Goal: Task Accomplishment & Management: Complete application form

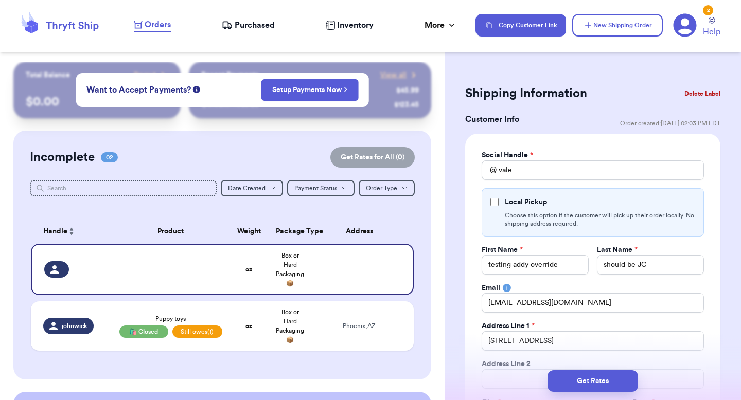
select select "GA"
click at [437, 236] on div "Customer Link New Order Total Balance Payout $ 0.00 Recent Payments View all @ …" at bounding box center [222, 303] width 445 height 482
click at [389, 316] on td "Phoenix , AZ" at bounding box center [362, 325] width 103 height 49
type input "johnwick"
type input "Phoenix"
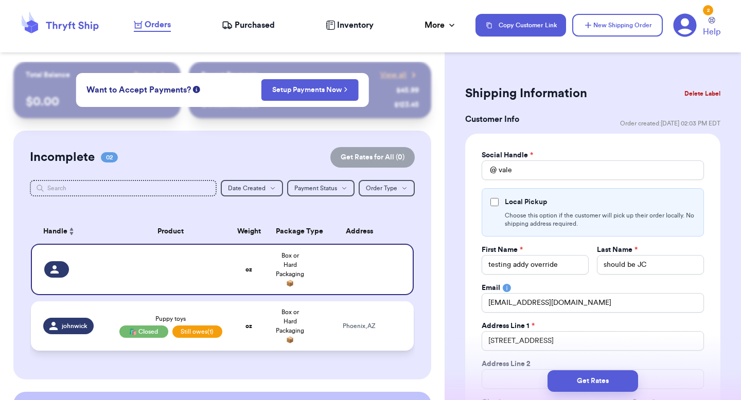
select select "AZ"
type input "Puppy toys"
select select "unpaid"
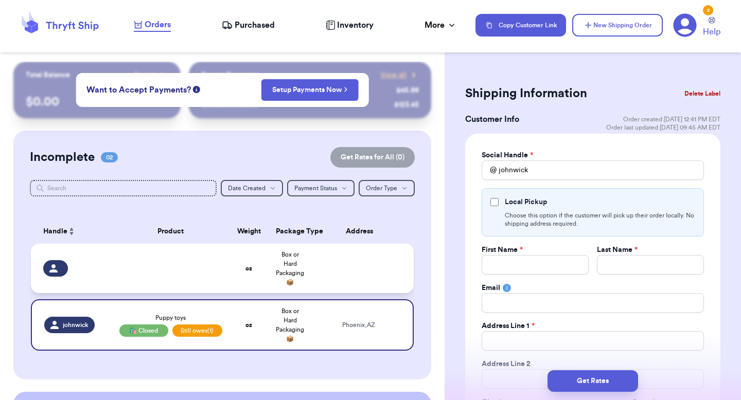
click at [386, 282] on td at bounding box center [362, 268] width 103 height 49
select select "unknown"
select select
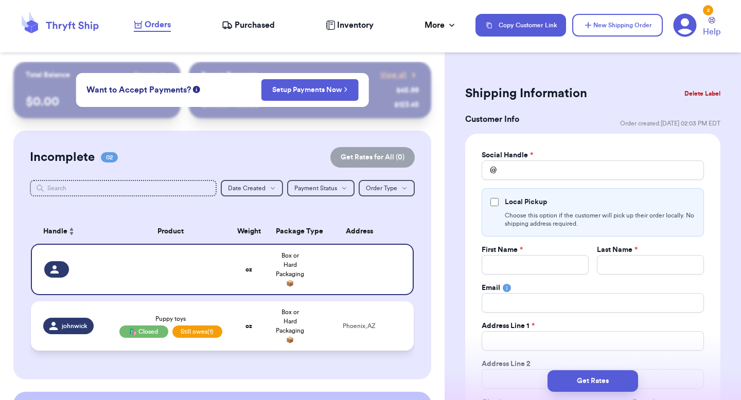
click at [358, 318] on td "Phoenix , AZ" at bounding box center [362, 325] width 103 height 49
type input "johnwick"
type input "Phoenix"
select select "AZ"
type input "Puppy toys"
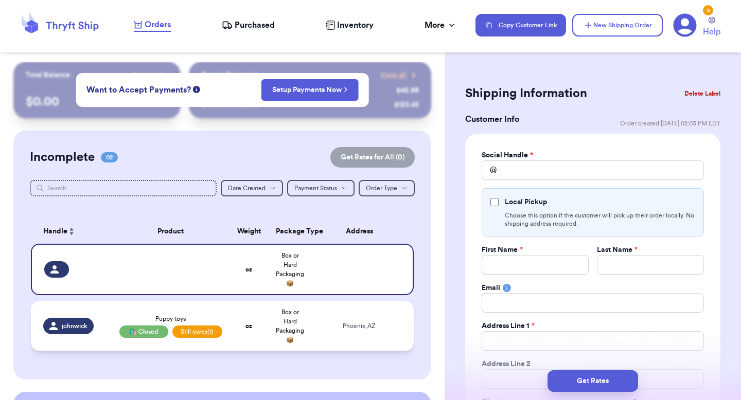
select select "unpaid"
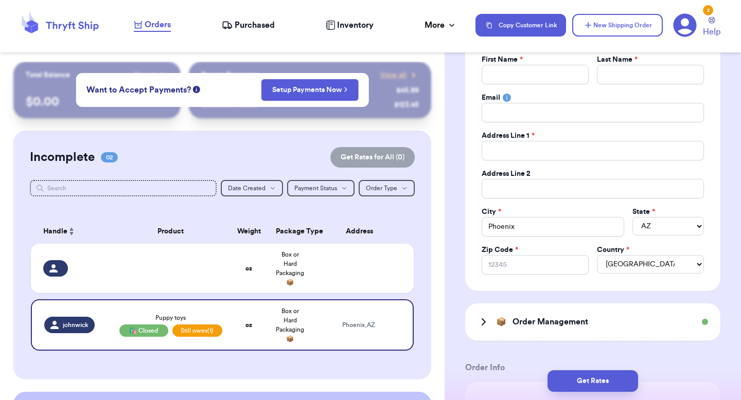
scroll to position [51, 0]
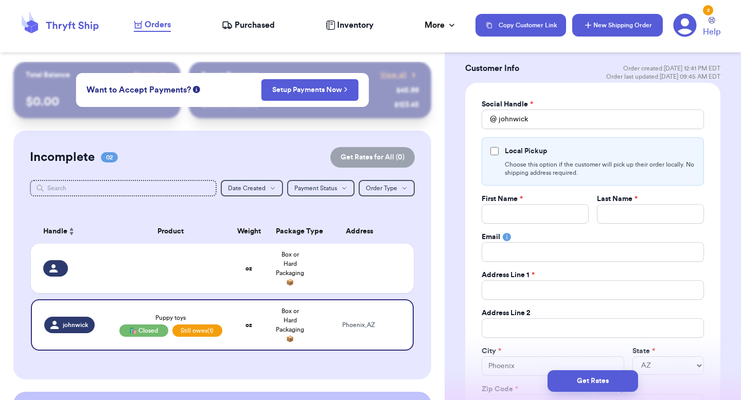
click at [612, 23] on button "New Shipping Order" at bounding box center [617, 25] width 91 height 23
select select "unknown"
select select
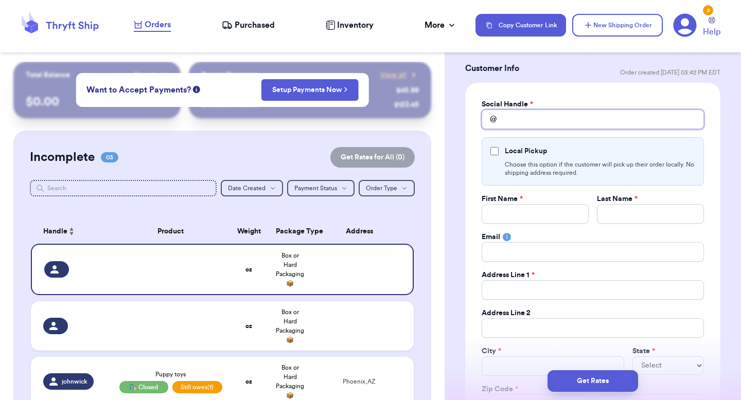
click at [524, 117] on input "Total Amount Paid" at bounding box center [593, 120] width 222 height 20
type input "v"
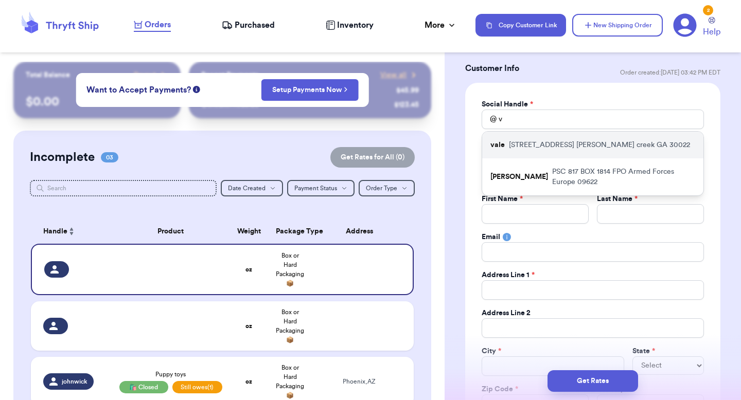
click at [513, 156] on div "vale 10370 oxford mill circle johns creek GA 30022" at bounding box center [592, 145] width 221 height 27
type input "vale"
type input "testing addy override"
type input "should be JC"
type input "paulchutney69@gmail.com"
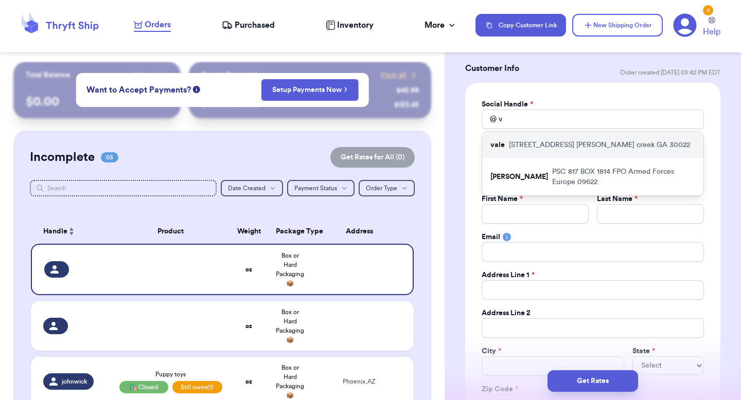
type input "10370 oxford mill circle"
type input "johns creek"
select select "GA"
type input "30022"
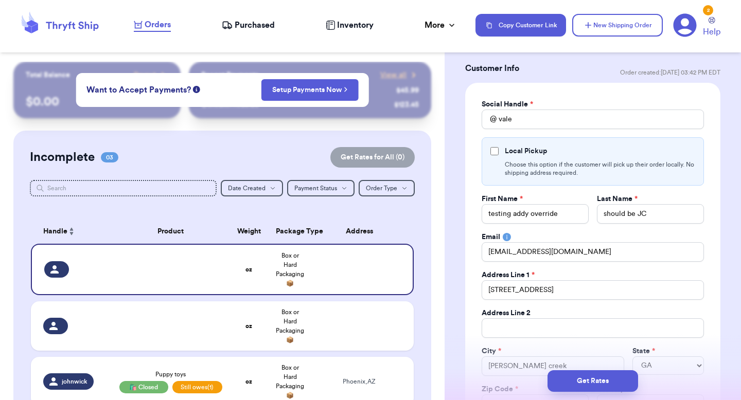
click at [471, 220] on div "Social Handle * @ vale Local Pickup Choose this option if the customer will pic…" at bounding box center [592, 266] width 255 height 366
click at [494, 149] on input "Local Pickup" at bounding box center [494, 151] width 8 height 8
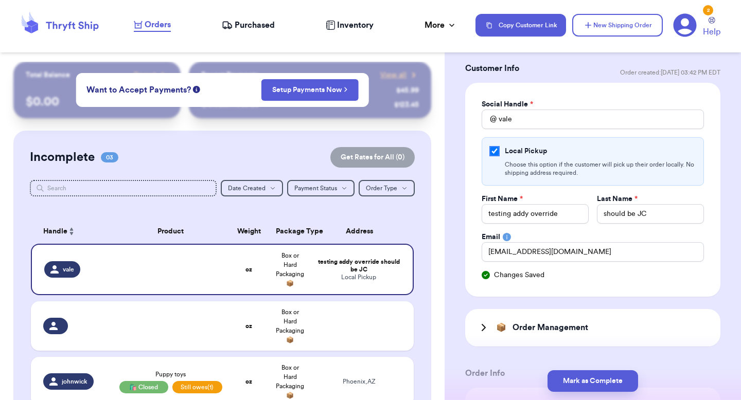
click at [494, 149] on input "Local Pickup" at bounding box center [494, 151] width 8 height 8
checkbox input "false"
select select "GA"
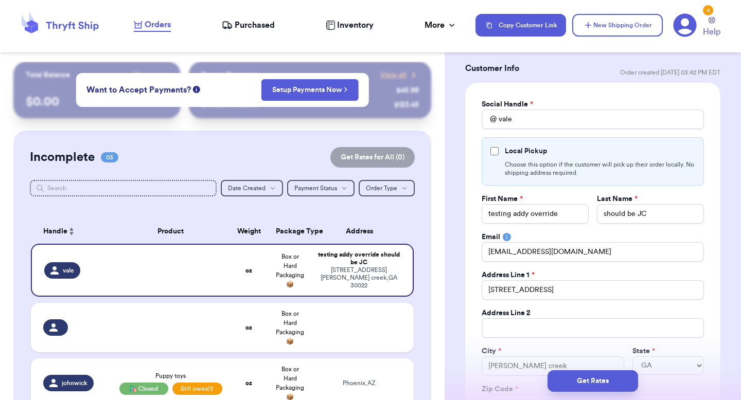
click at [475, 166] on div "Social Handle * @ vale Local Pickup Choose this option if the customer will pic…" at bounding box center [592, 266] width 255 height 366
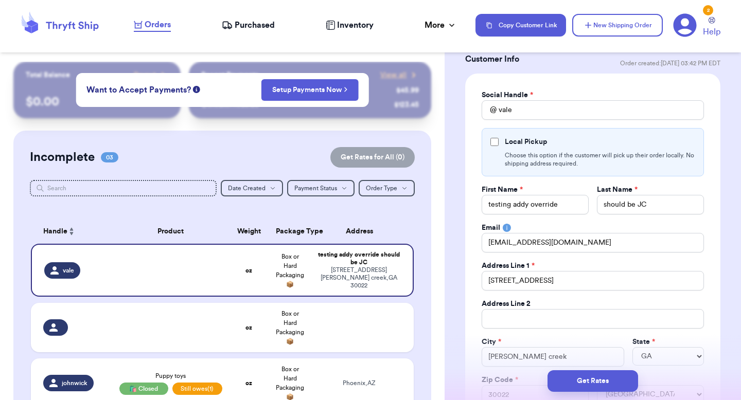
scroll to position [55, 0]
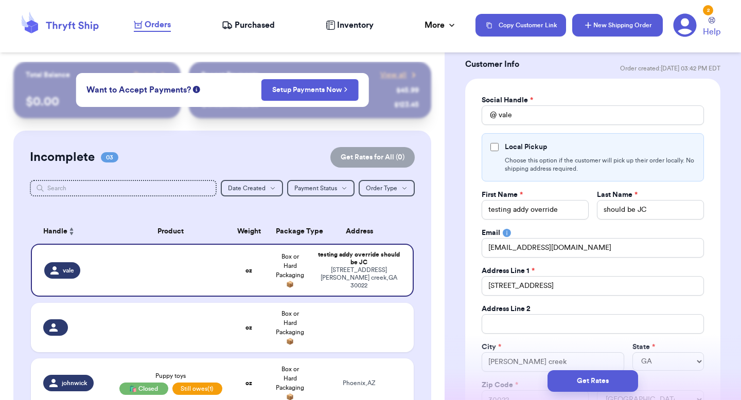
click at [611, 19] on button "New Shipping Order" at bounding box center [617, 25] width 91 height 23
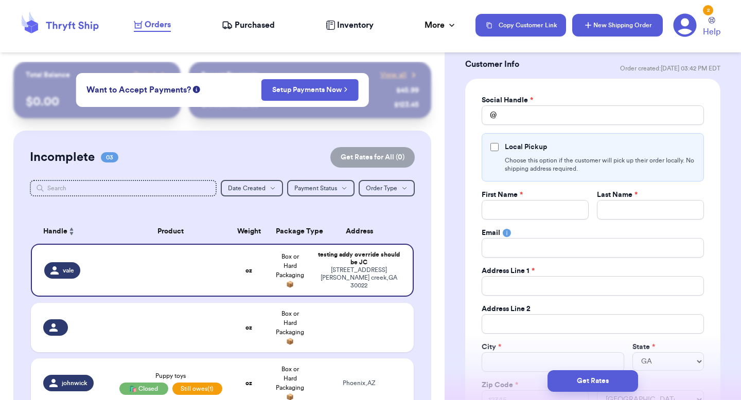
select select
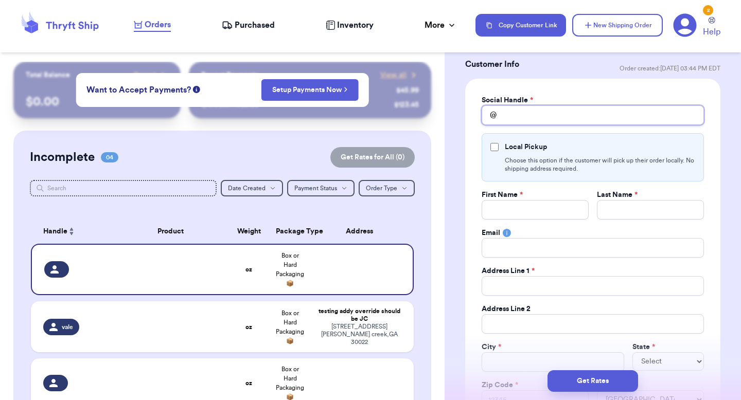
click at [517, 120] on input "Total Amount Paid" at bounding box center [593, 115] width 222 height 20
type input "v"
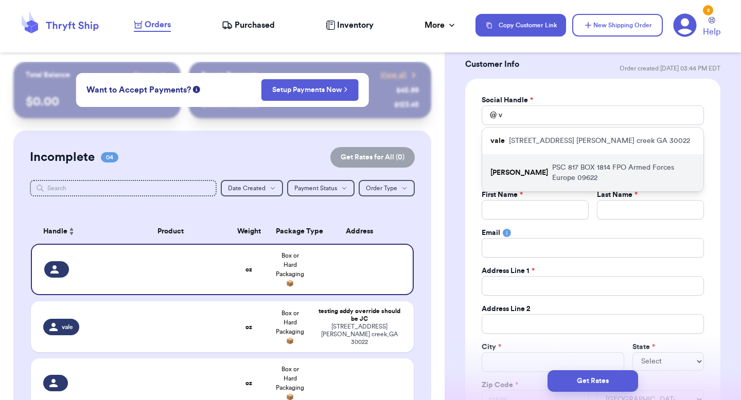
click at [510, 168] on p "valeria" at bounding box center [519, 173] width 58 height 10
type input "valeria"
type input "Military"
type input "area"
type input "valeria@thryftship.com"
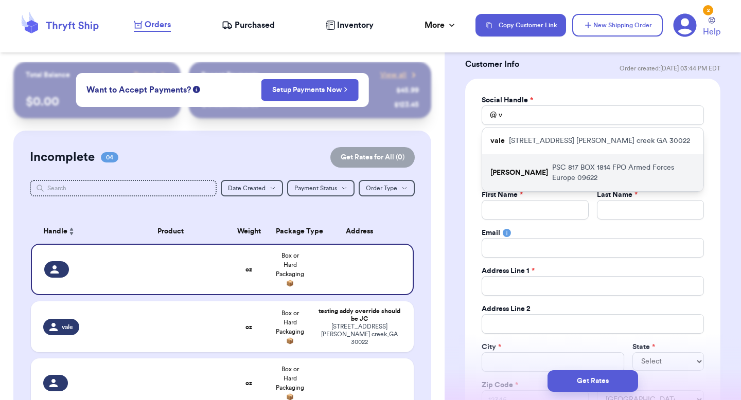
type input "PSC 817 BOX 1814"
type input "FPO"
select select "AE"
type input "09622"
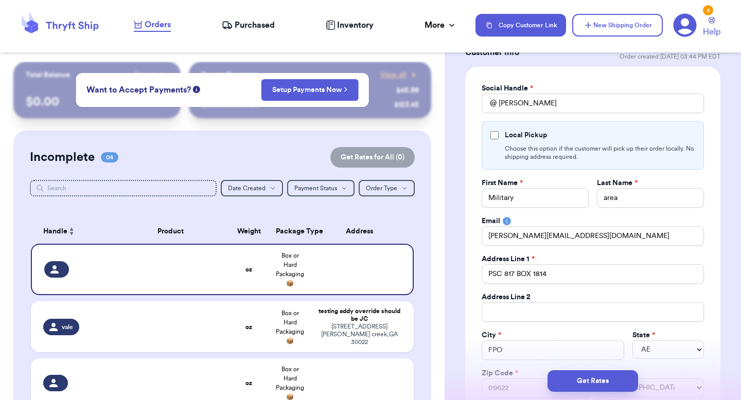
scroll to position [59, 0]
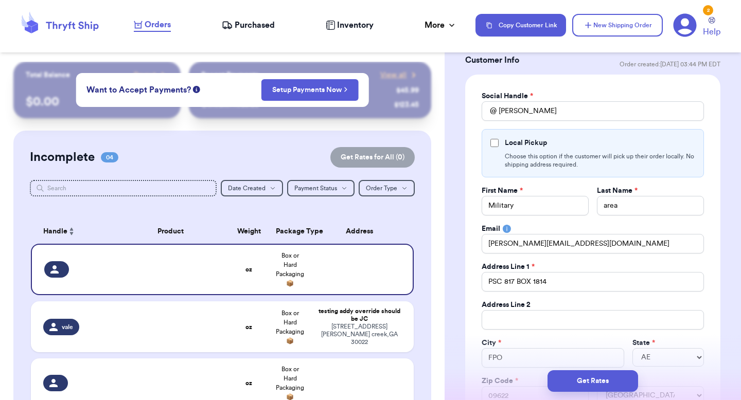
click at [492, 135] on div "Local Pickup Choose this option if the customer will pick up their order locall…" at bounding box center [593, 153] width 222 height 48
click at [493, 140] on input "Local Pickup" at bounding box center [494, 143] width 8 height 8
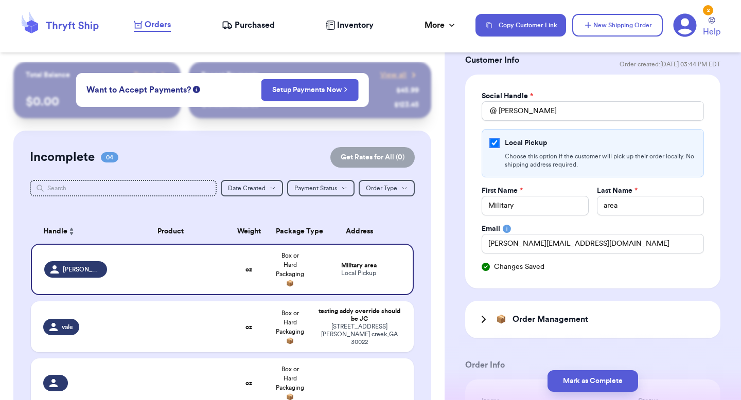
click at [498, 141] on input "Local Pickup" at bounding box center [494, 143] width 8 height 8
checkbox input "false"
select select "AE"
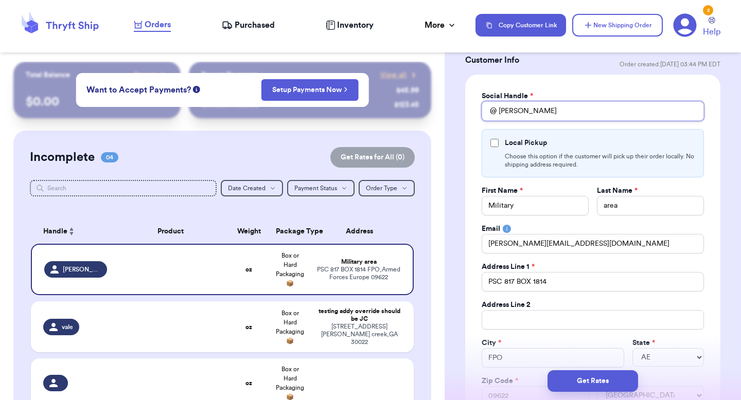
click at [528, 111] on input "valeria" at bounding box center [593, 111] width 222 height 20
type input "m"
type input "g"
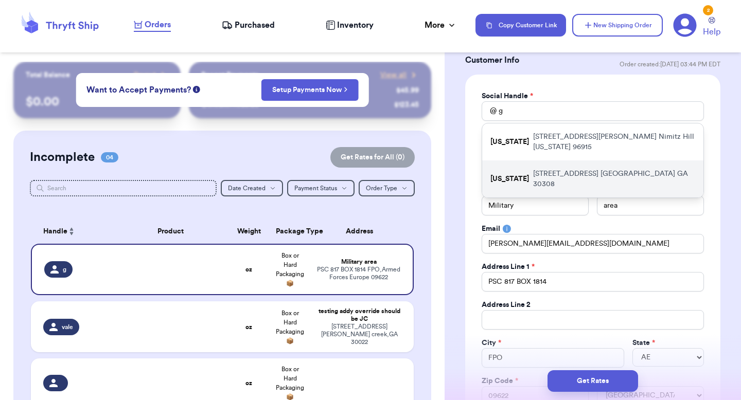
click at [533, 169] on p "389 linden ave atlanta GA 30308" at bounding box center [614, 179] width 162 height 21
type input "georgia"
type input "testing"
type input "[US_STATE]"
type input "389 linden ave"
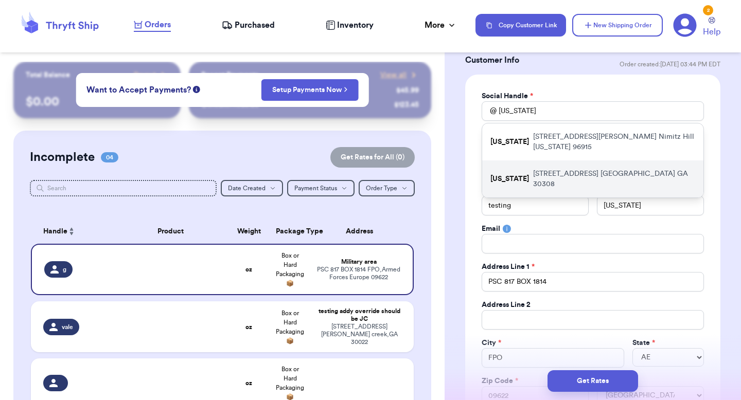
type input "atlanta"
select select "GA"
type input "30308"
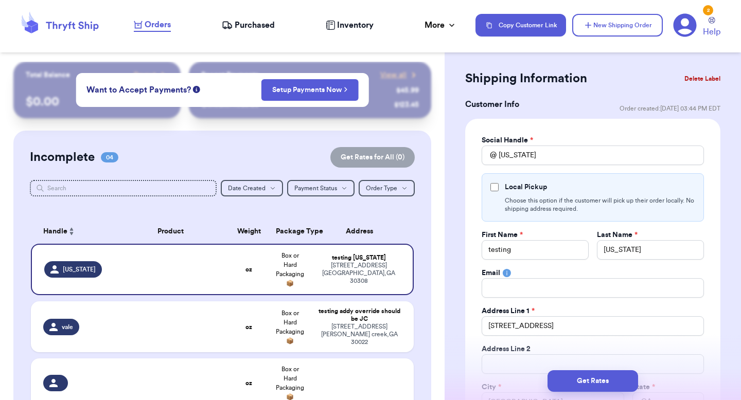
scroll to position [6, 0]
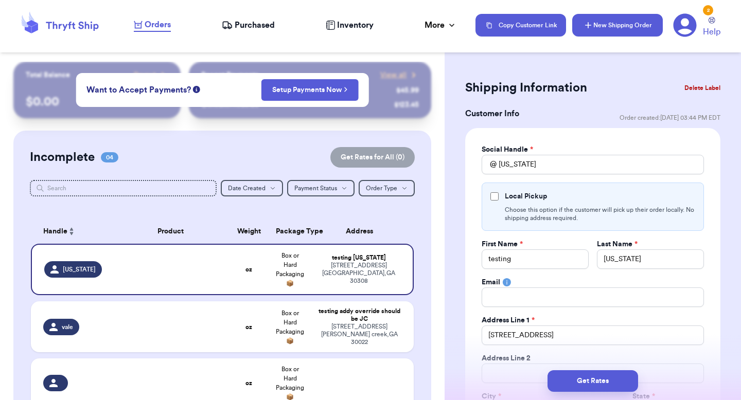
click at [600, 27] on button "New Shipping Order" at bounding box center [617, 25] width 91 height 23
select select
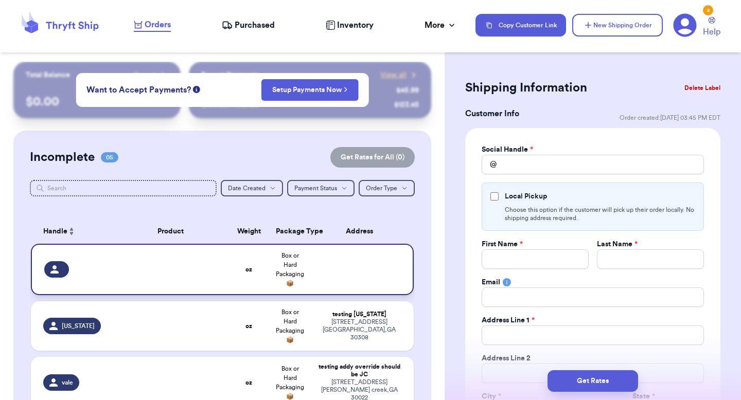
click at [357, 276] on td at bounding box center [362, 269] width 103 height 51
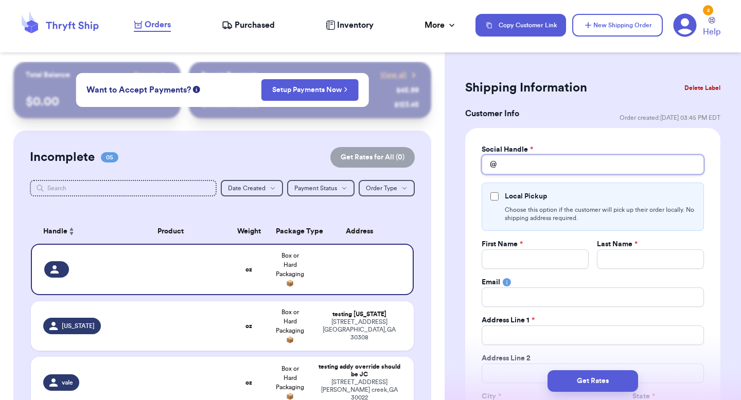
click at [539, 167] on input "Total Amount Paid" at bounding box center [593, 165] width 222 height 20
type input "c"
type input "co"
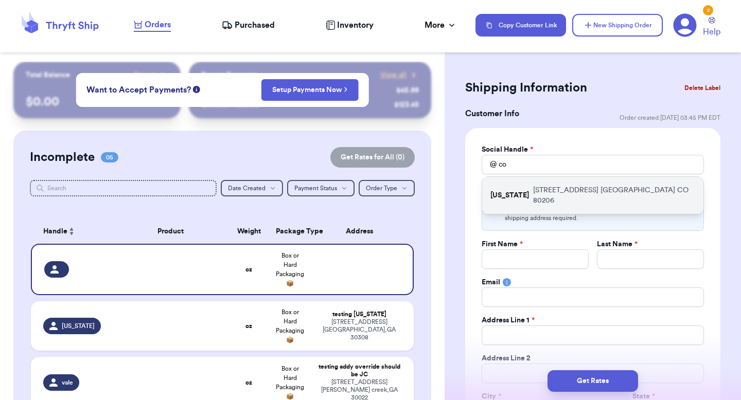
click at [533, 186] on p "3000 E 1st Ave Denver CO 80206" at bounding box center [614, 195] width 162 height 21
type input "[US_STATE]"
type input "testing"
type input "[US_STATE]"
type input "3000 E 1st Ave"
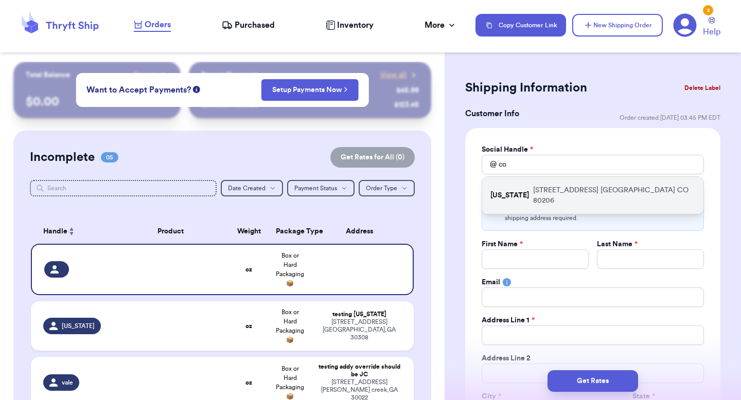
type input "Denver"
select select "CO"
type input "80206"
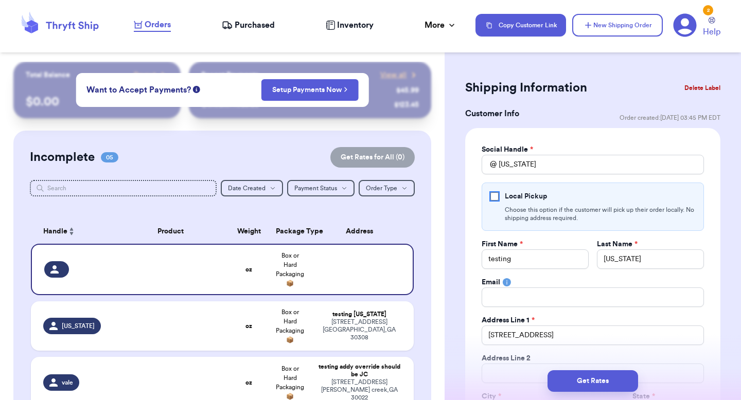
click at [493, 196] on input "Local Pickup" at bounding box center [494, 196] width 8 height 8
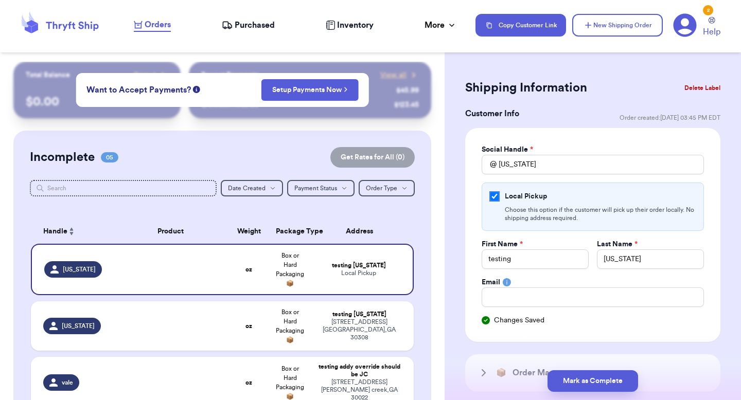
click at [493, 196] on input "Local Pickup" at bounding box center [494, 196] width 8 height 8
checkbox input "false"
select select "CO"
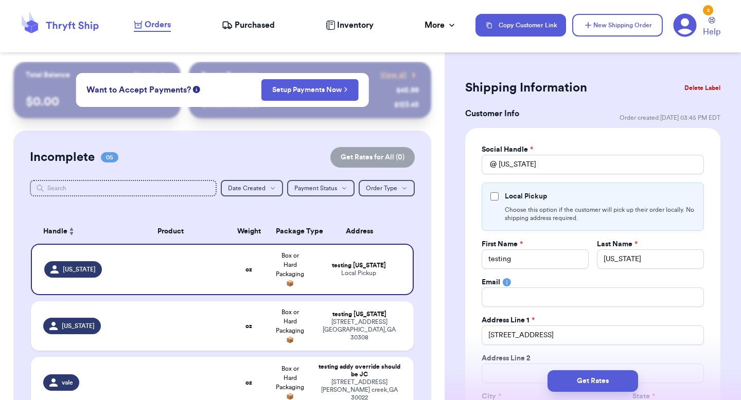
click at [687, 88] on button "Delete Label" at bounding box center [702, 88] width 44 height 23
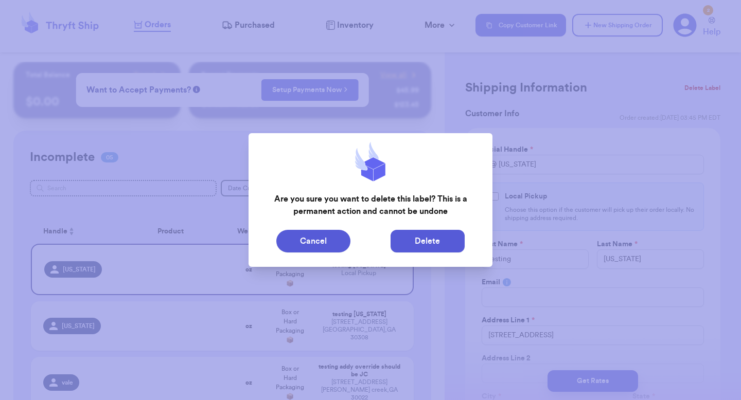
click at [448, 238] on button "Delete" at bounding box center [427, 241] width 74 height 23
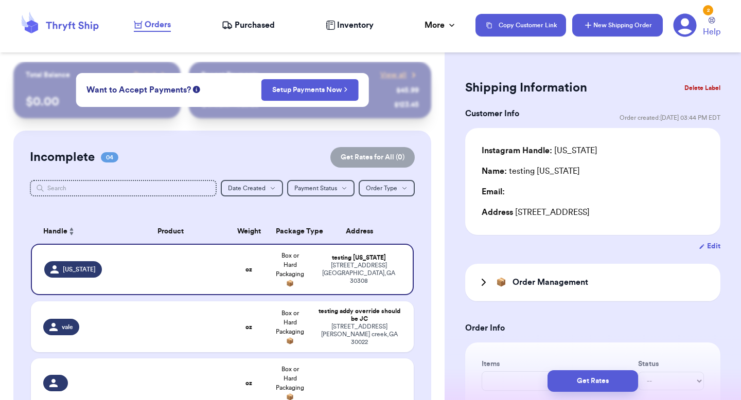
click at [615, 30] on button "New Shipping Order" at bounding box center [617, 25] width 91 height 23
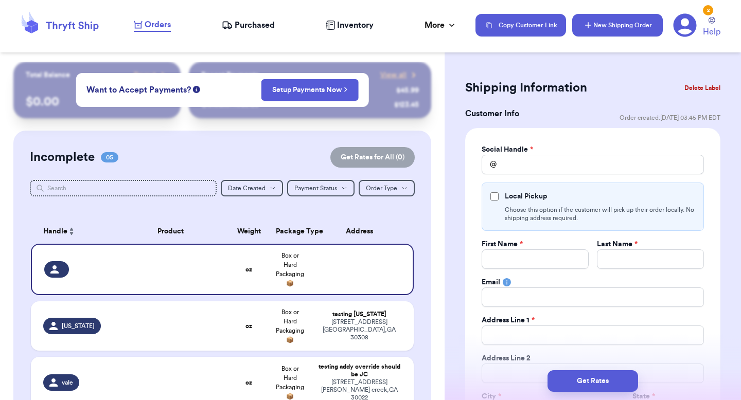
click at [618, 26] on button "New Shipping Order" at bounding box center [617, 25] width 91 height 23
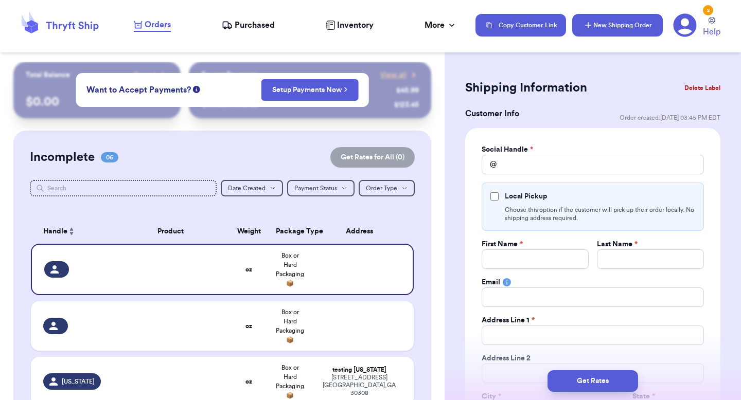
click at [615, 18] on button "New Shipping Order" at bounding box center [617, 25] width 91 height 23
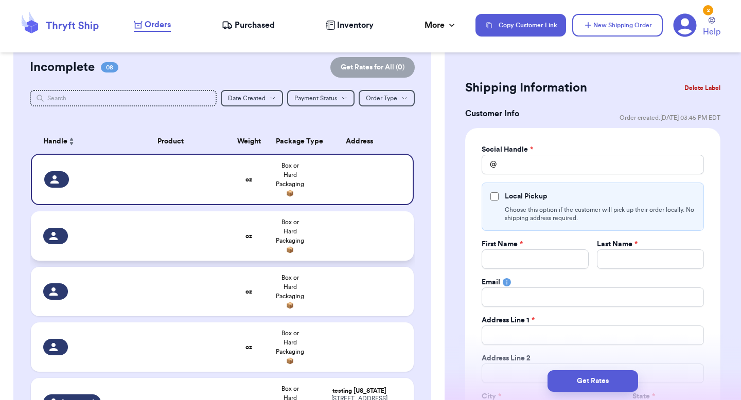
scroll to position [56, 0]
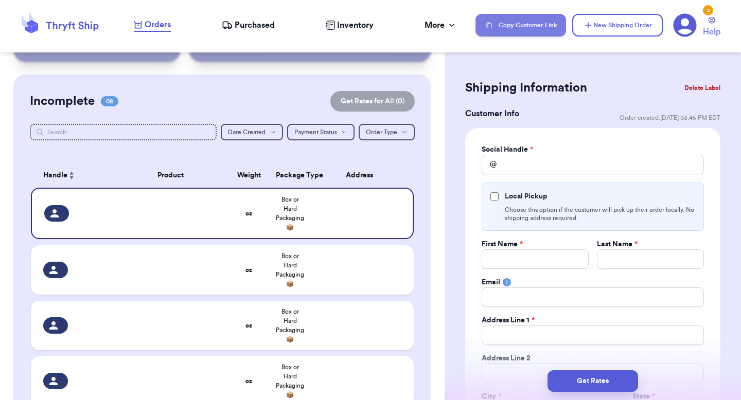
click at [520, 29] on button "Copy Customer Link" at bounding box center [520, 25] width 91 height 23
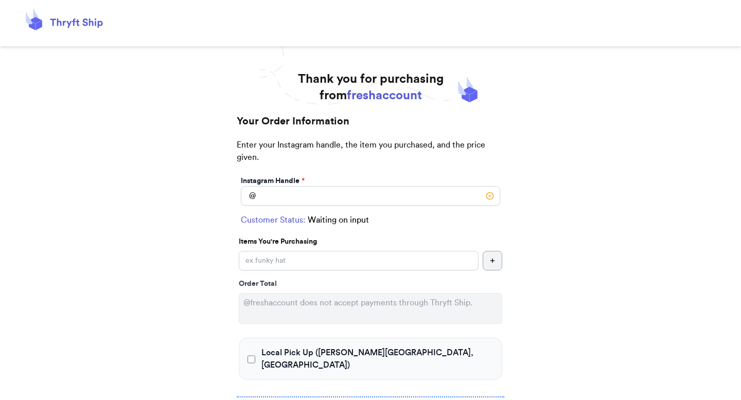
click at [333, 181] on div "Instagram Handle *" at bounding box center [370, 181] width 259 height 10
click at [326, 196] on input "Local Pick Up ([PERSON_NAME][GEOGRAPHIC_DATA], [GEOGRAPHIC_DATA])" at bounding box center [370, 196] width 259 height 20
type input "[US_STATE]"
select select "CO"
type input "[GEOGRAPHIC_DATA]"
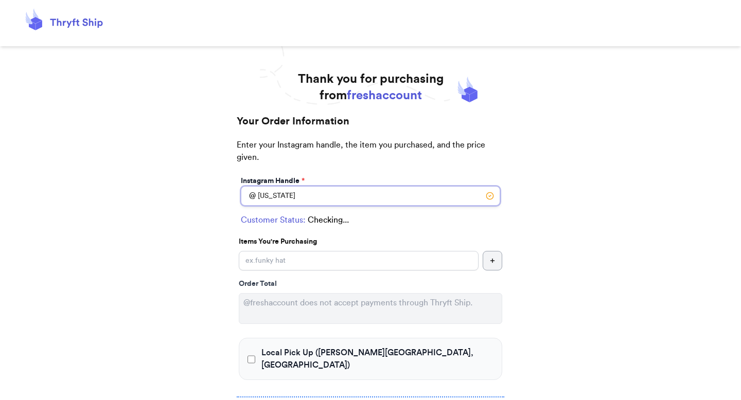
type input "80206"
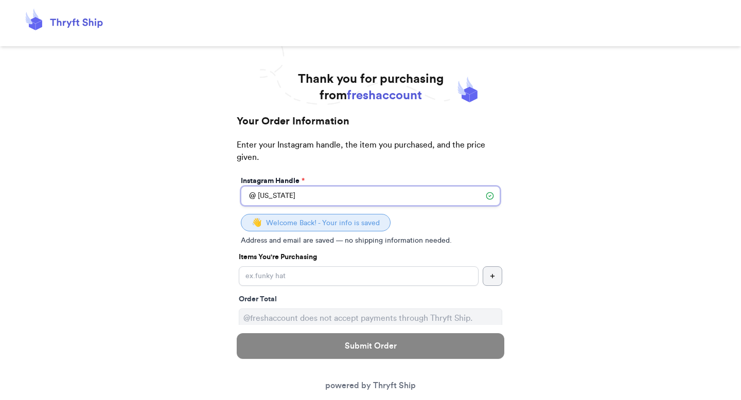
type input "[US_STATE]"
click at [293, 275] on input "Yes, start an open bag for this order" at bounding box center [359, 276] width 240 height 20
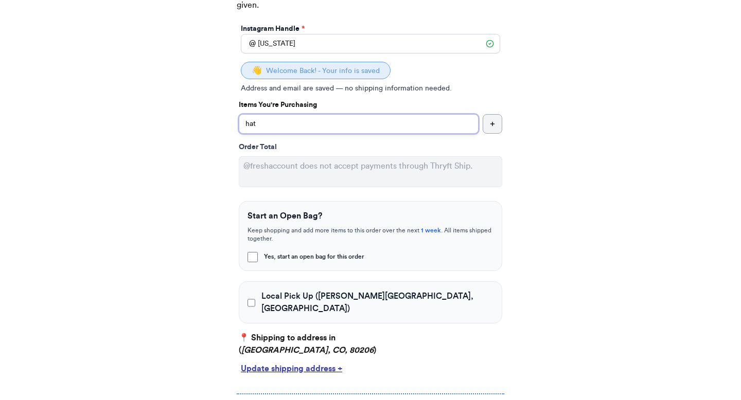
scroll to position [159, 0]
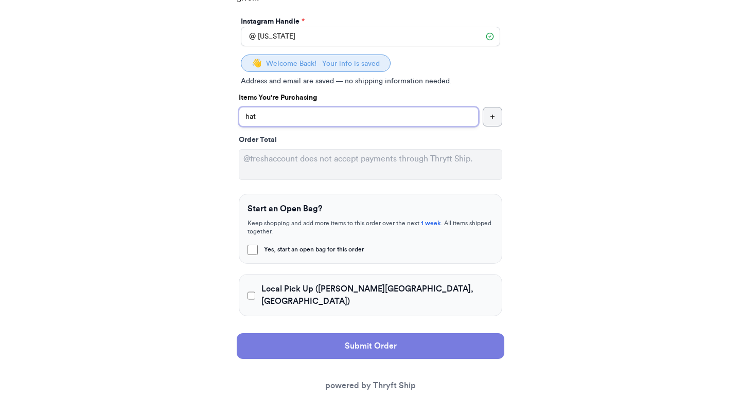
type input "hat"
click at [293, 342] on button "Submit Order" at bounding box center [371, 346] width 268 height 26
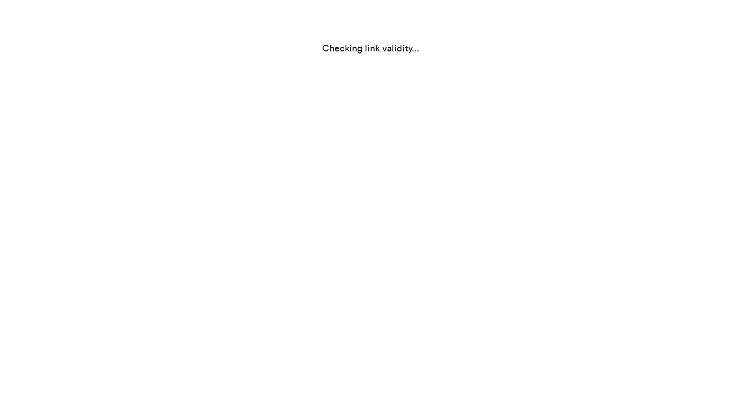
scroll to position [0, 0]
select select "CO"
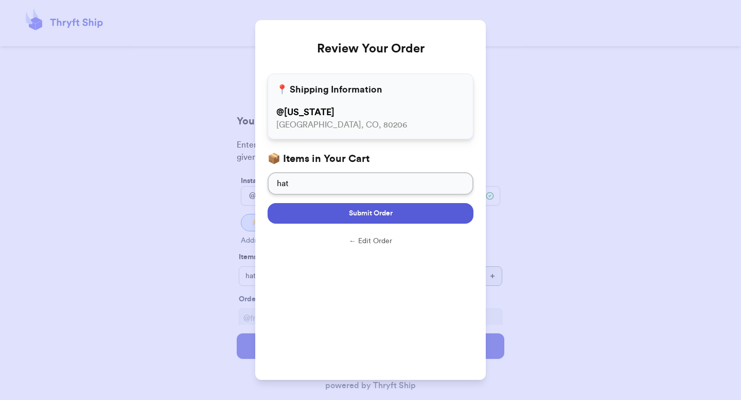
click at [367, 210] on span "Submit Order" at bounding box center [371, 213] width 44 height 10
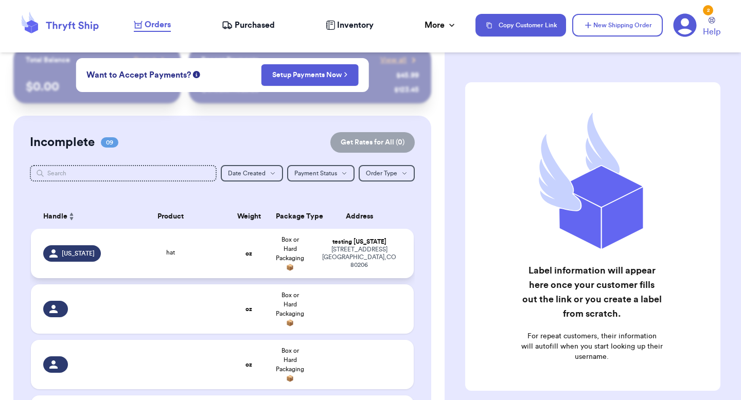
scroll to position [16, 0]
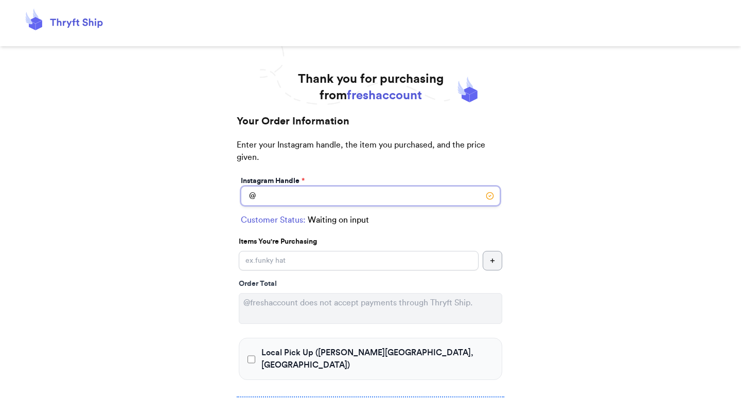
click at [387, 203] on input "Local Pick Up (Johns Creek, GA)" at bounding box center [370, 196] width 259 height 20
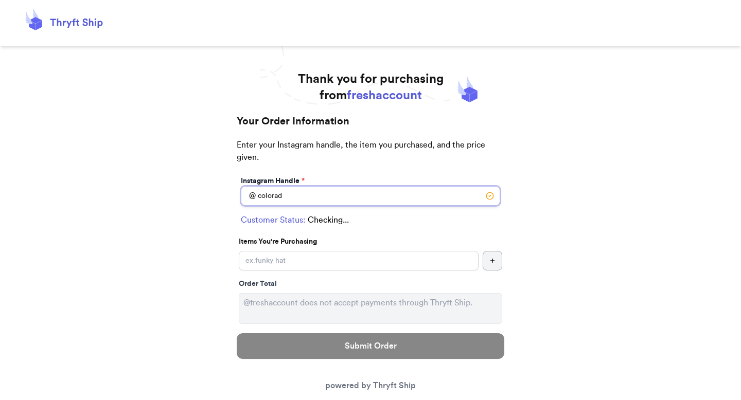
type input "[US_STATE]"
select select "CO"
type input "[GEOGRAPHIC_DATA]"
type input "80206"
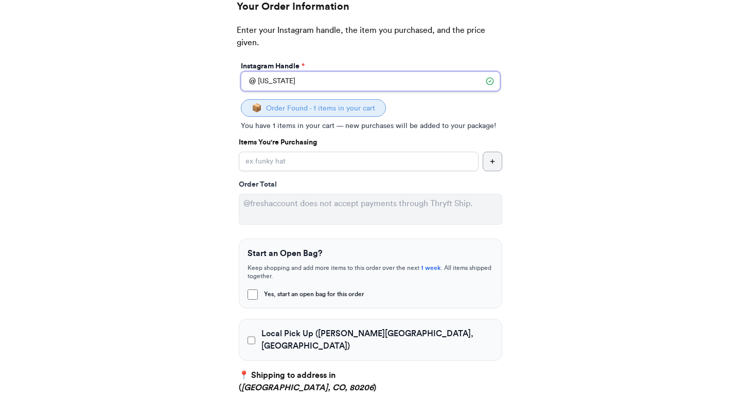
scroll to position [115, 0]
type input "[US_STATE]"
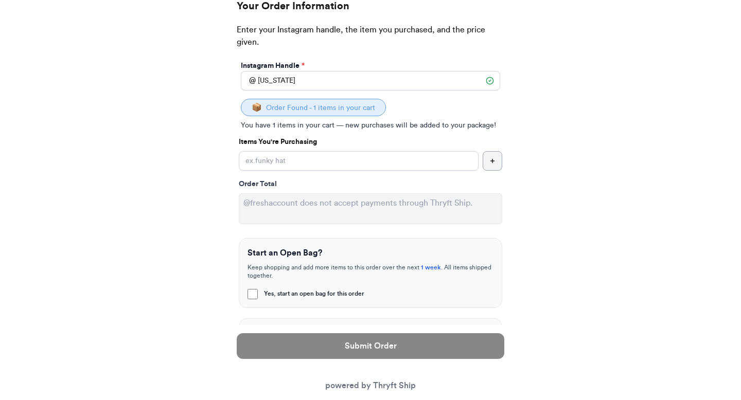
click at [335, 267] on p "Keep shopping and add more items to this order over the next 1 week . All items…" at bounding box center [370, 271] width 246 height 16
click at [256, 291] on input "Yes, start an open bag for this order" at bounding box center [252, 294] width 10 height 10
checkbox input "true"
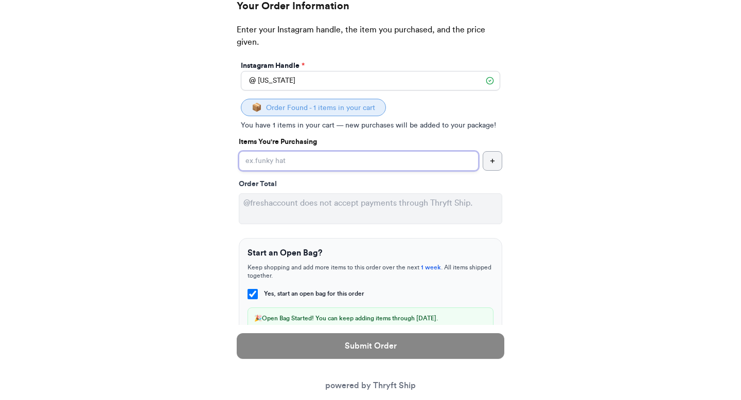
click at [318, 158] on input "Yes, start an open bag for this order" at bounding box center [359, 161] width 240 height 20
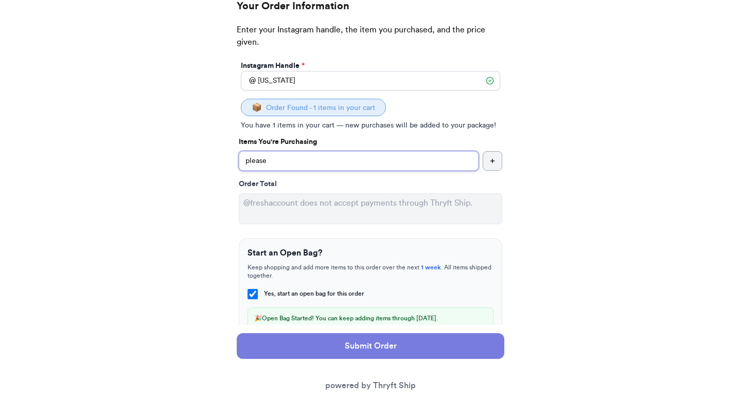
type input "please"
click at [305, 347] on button "Submit Order" at bounding box center [371, 346] width 268 height 26
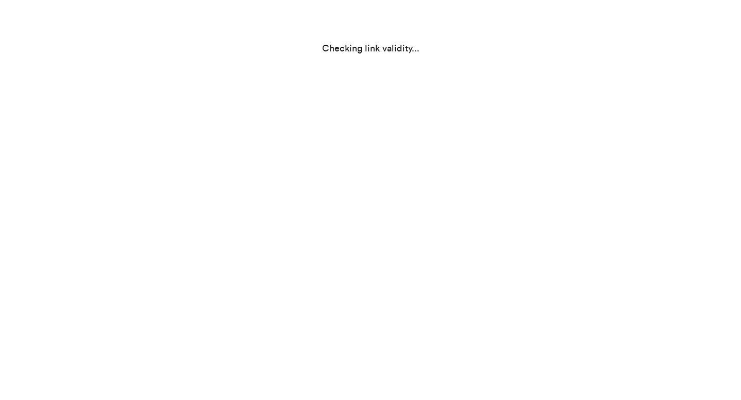
select select "CO"
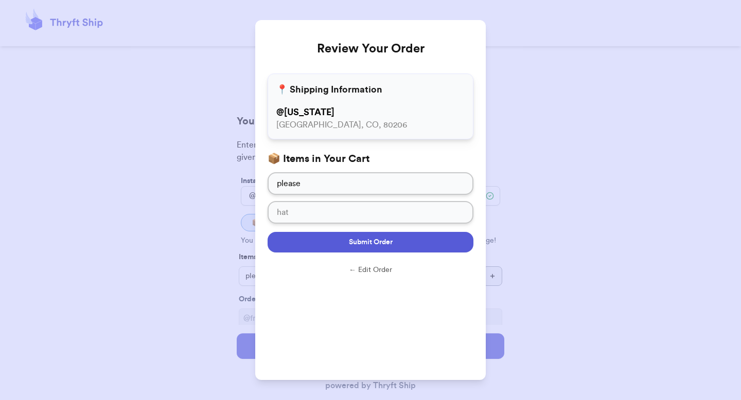
click at [424, 241] on button "Submit Order" at bounding box center [371, 242] width 206 height 21
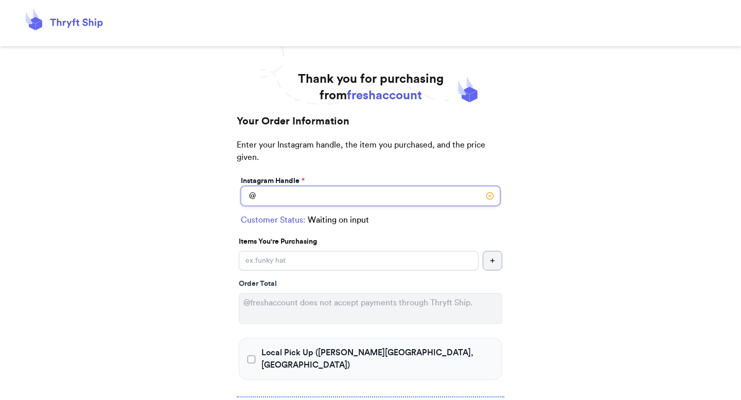
click at [405, 193] on input "Local Pick Up ([PERSON_NAME][GEOGRAPHIC_DATA], [GEOGRAPHIC_DATA])" at bounding box center [370, 196] width 259 height 20
type input "[US_STATE]"
select select "CO"
type input "Denver"
type input "80206"
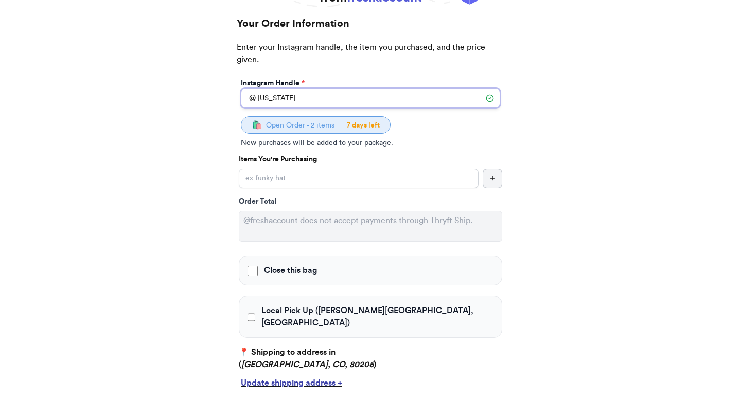
scroll to position [100, 0]
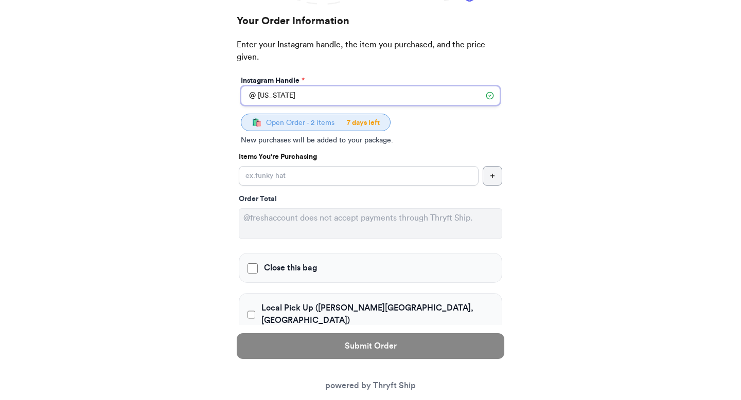
type input "[US_STATE]"
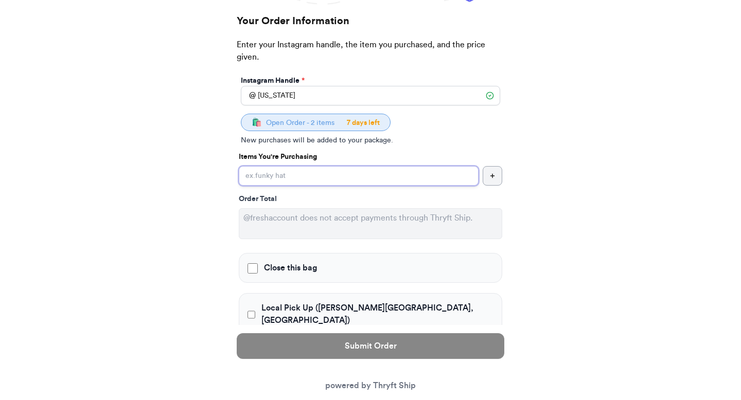
click at [364, 177] on input "Close this bag" at bounding box center [359, 176] width 240 height 20
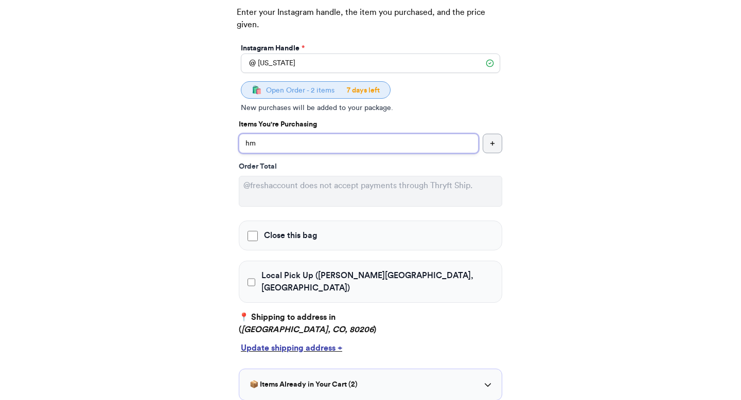
scroll to position [152, 0]
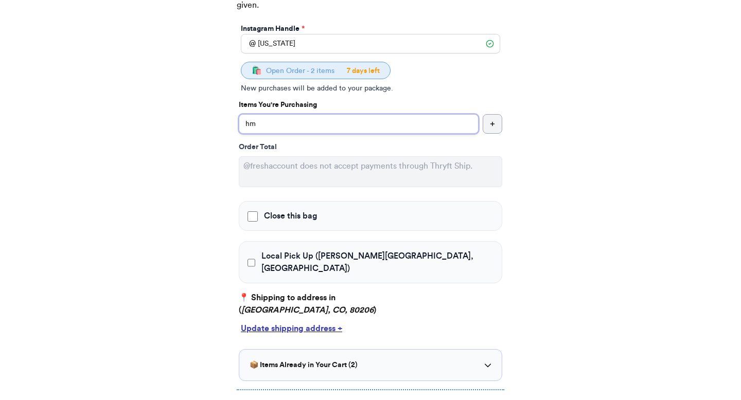
type input "h"
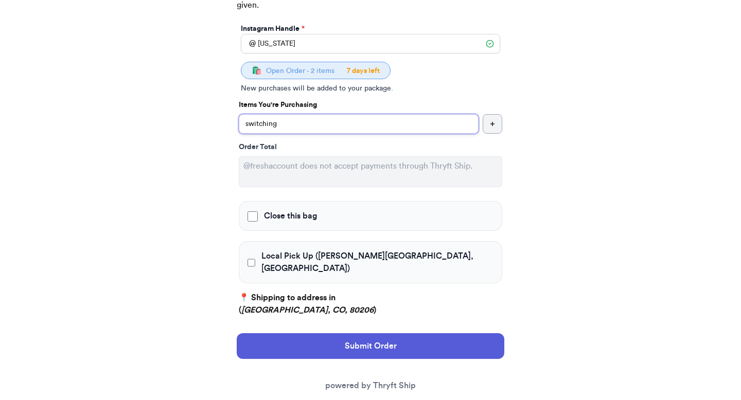
type input "switching"
click at [330, 261] on span "Local Pick Up ([PERSON_NAME][GEOGRAPHIC_DATA], [GEOGRAPHIC_DATA])" at bounding box center [377, 262] width 232 height 25
click at [255, 261] on input "Local Pick Up ([PERSON_NAME][GEOGRAPHIC_DATA], [GEOGRAPHIC_DATA])" at bounding box center [251, 263] width 8 height 10
checkbox input "true"
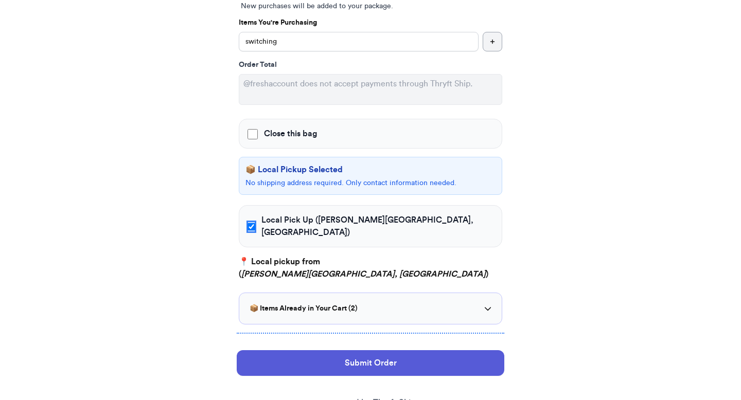
scroll to position [237, 0]
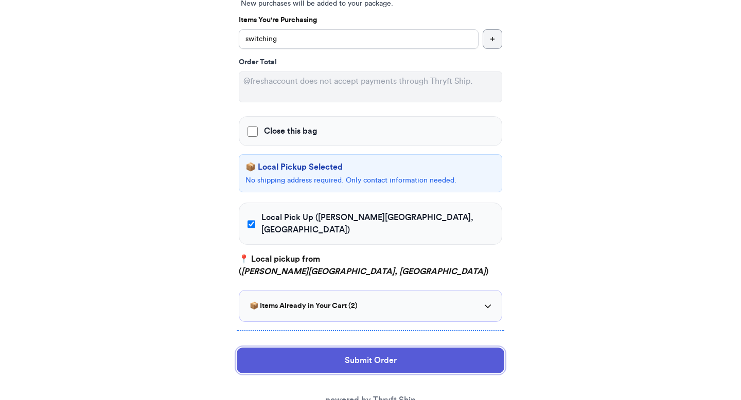
click at [307, 348] on button "Submit Order" at bounding box center [371, 361] width 268 height 26
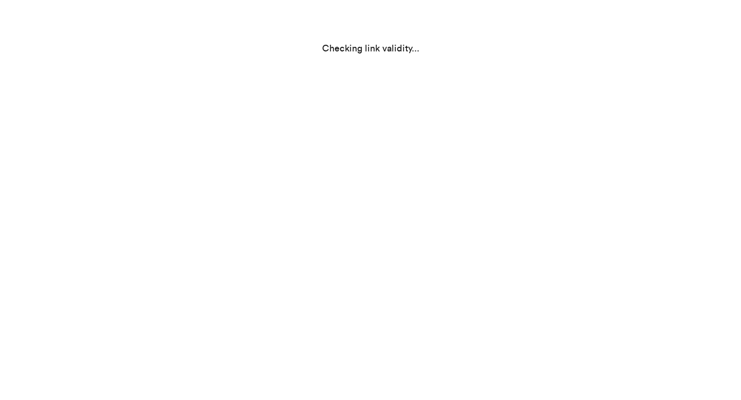
scroll to position [0, 0]
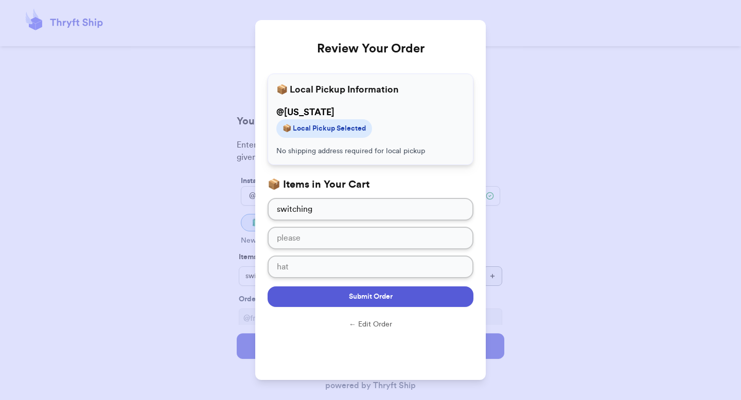
click at [379, 295] on span "Submit Order" at bounding box center [371, 297] width 44 height 10
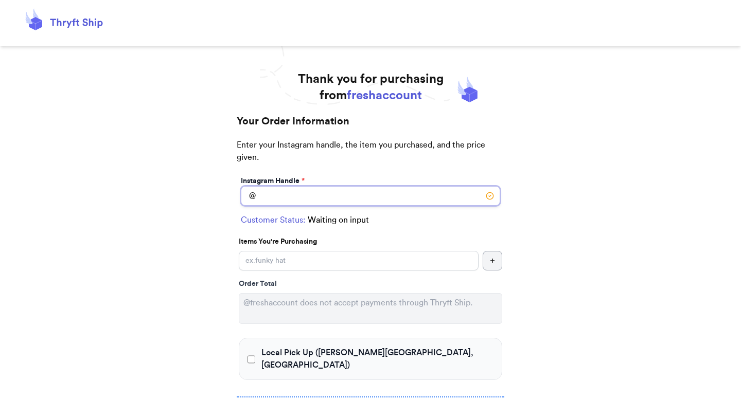
click at [332, 200] on input "Local Pick Up ([PERSON_NAME][GEOGRAPHIC_DATA], [GEOGRAPHIC_DATA])" at bounding box center [370, 196] width 259 height 20
type input "[US_STATE]"
type input "Local Pickup"
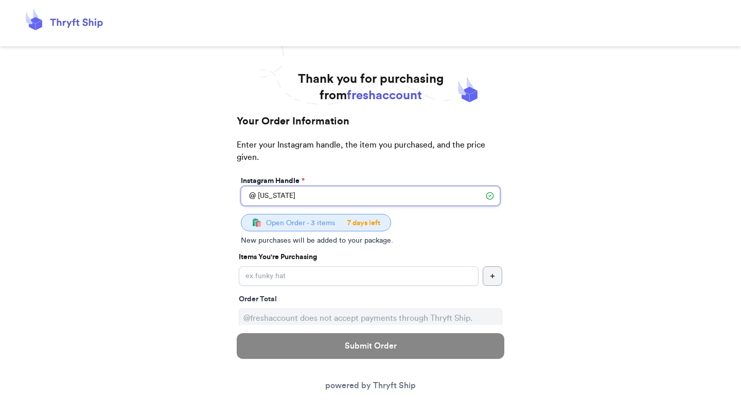
type input "[US_STATE]"
click at [299, 271] on input "Close this bag" at bounding box center [359, 276] width 240 height 20
type input "g"
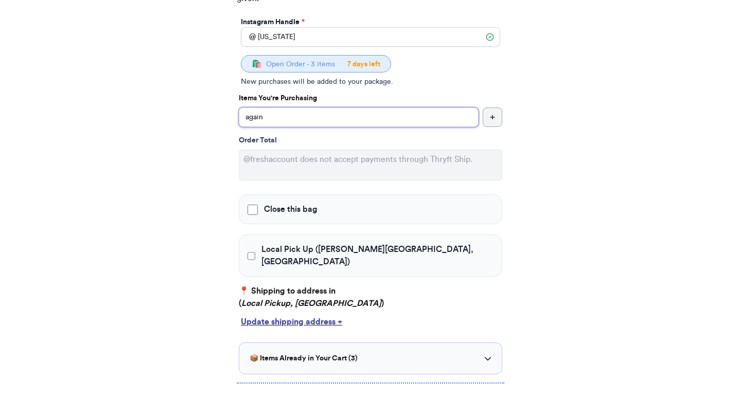
scroll to position [162, 0]
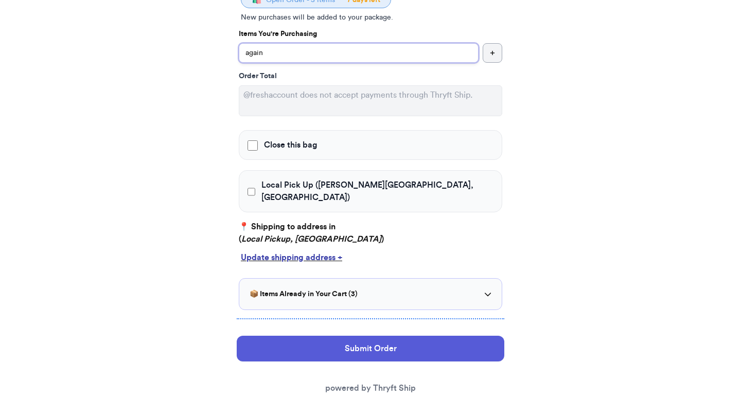
type input "again"
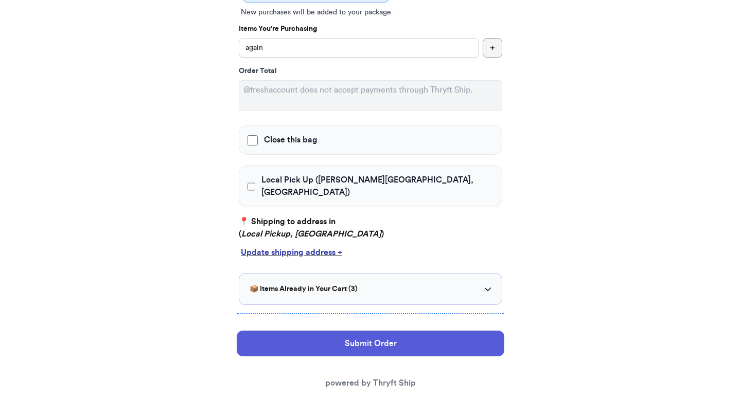
scroll to position [230, 0]
